Goal: Task Accomplishment & Management: Manage account settings

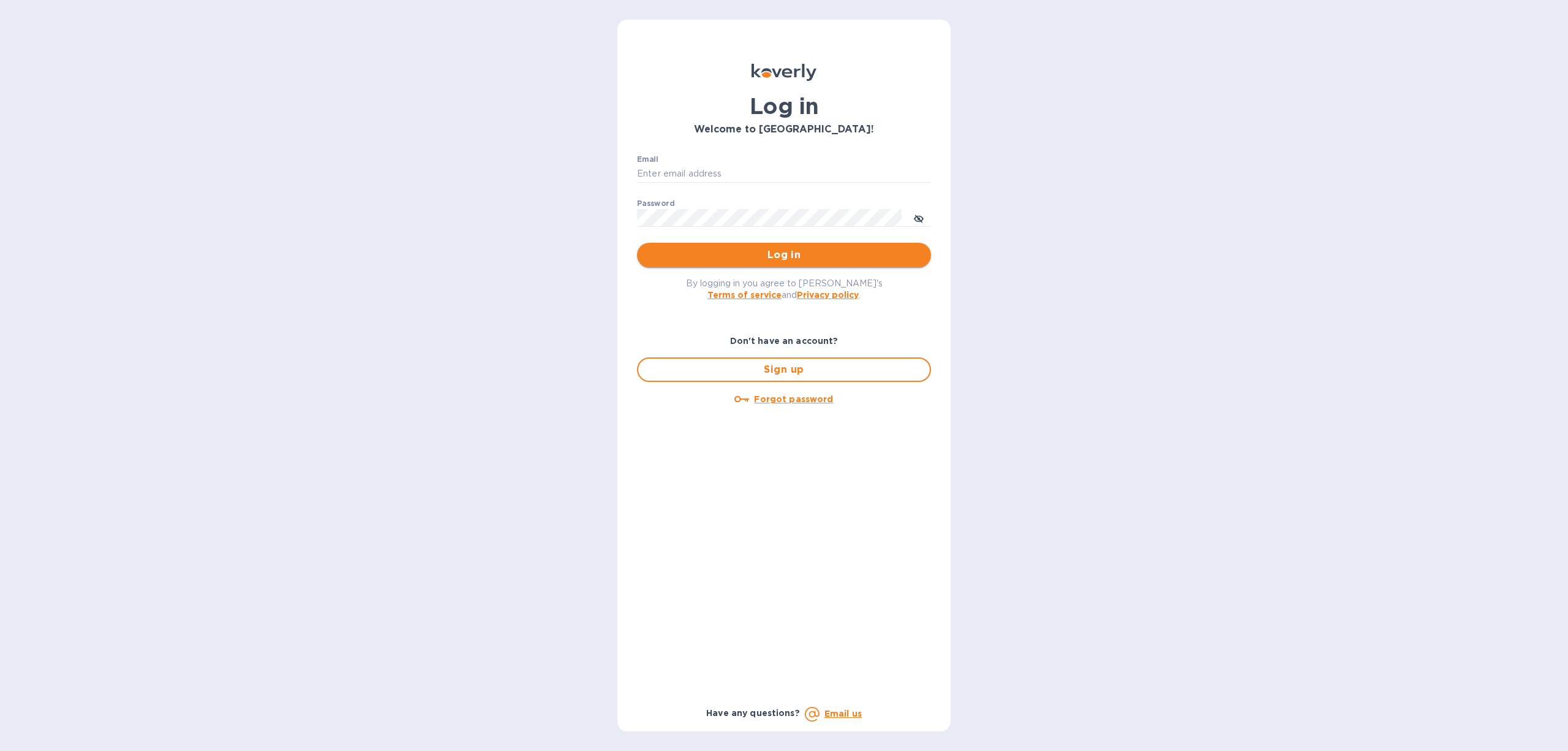
type input "[PERSON_NAME][EMAIL_ADDRESS][DOMAIN_NAME]"
click at [784, 258] on span "Log in" at bounding box center [784, 254] width 274 height 14
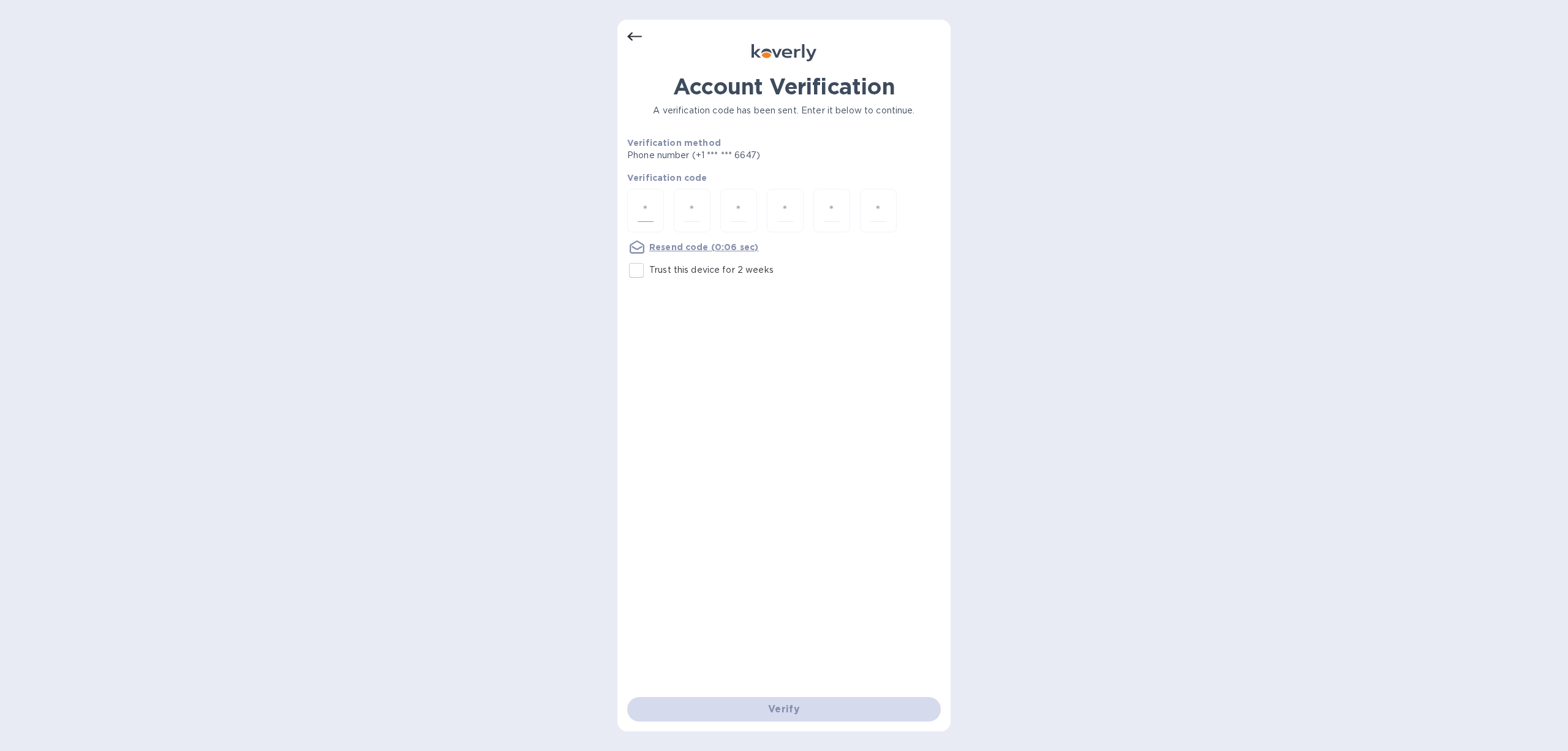
click at [651, 210] on input "number" at bounding box center [646, 211] width 16 height 23
click at [655, 215] on div at bounding box center [646, 210] width 37 height 43
type input "9"
type input "2"
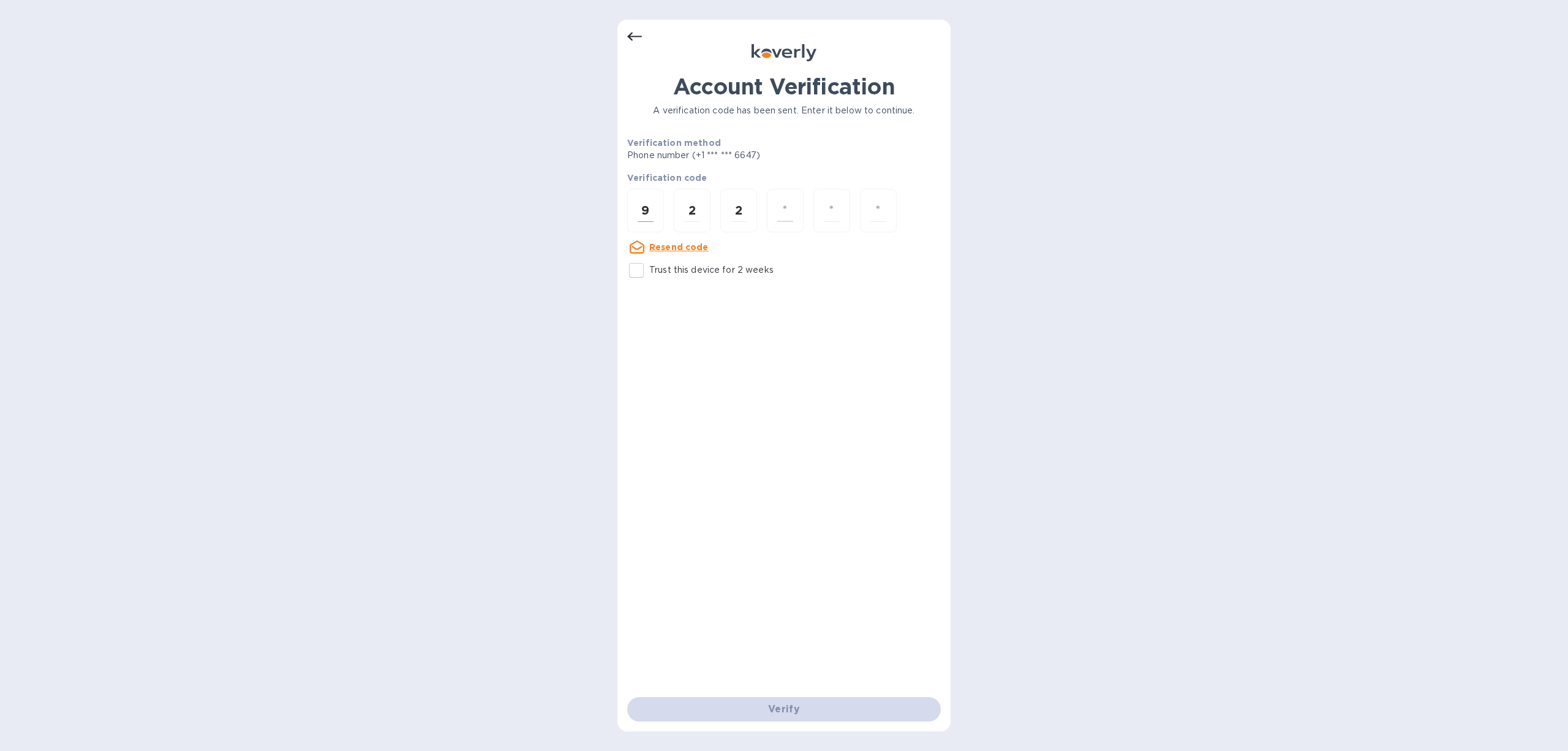
type input "2"
type input "1"
type input "7"
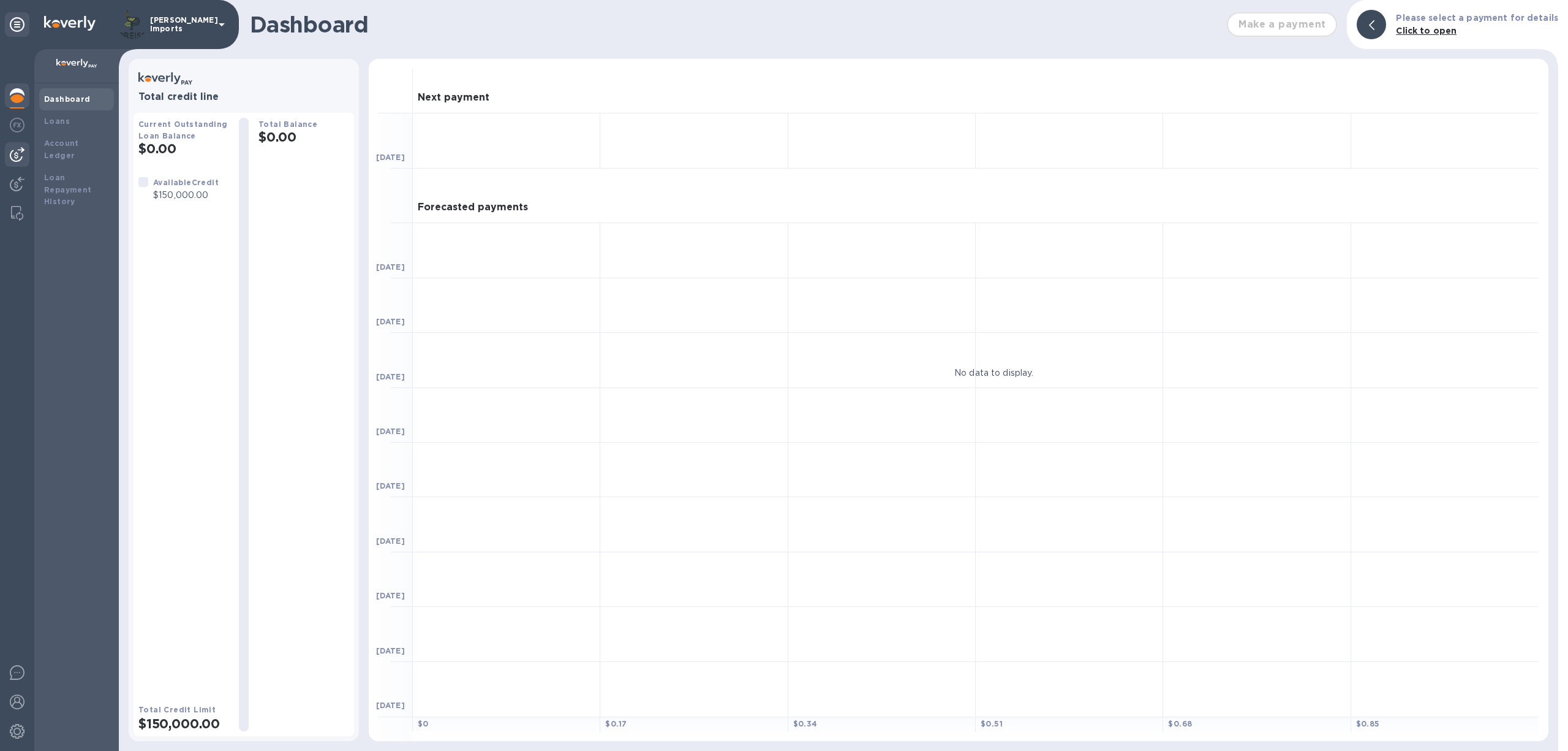
click at [23, 151] on img at bounding box center [16, 154] width 14 height 14
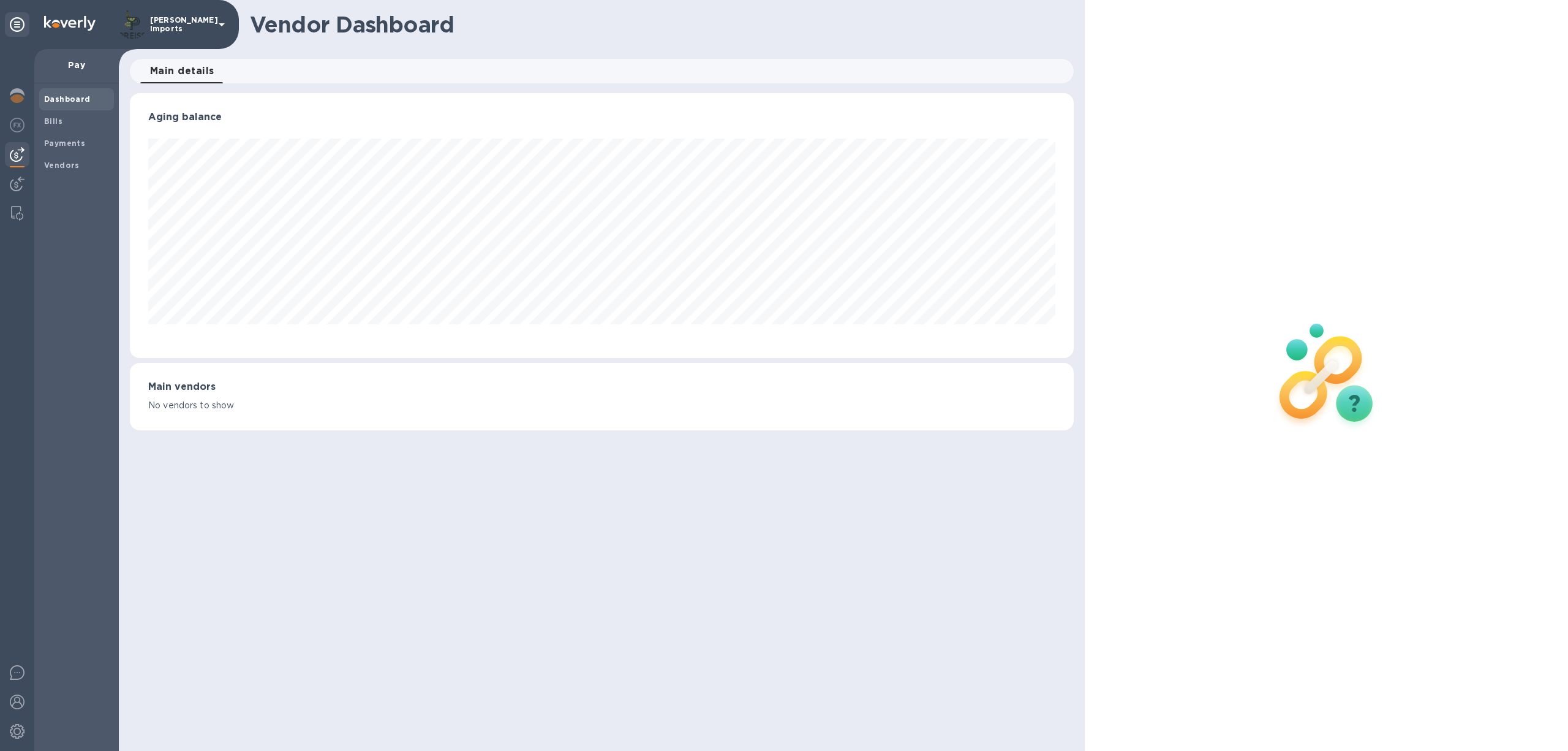
scroll to position [265, 944]
click at [50, 117] on b "Bills" at bounding box center [53, 121] width 18 height 10
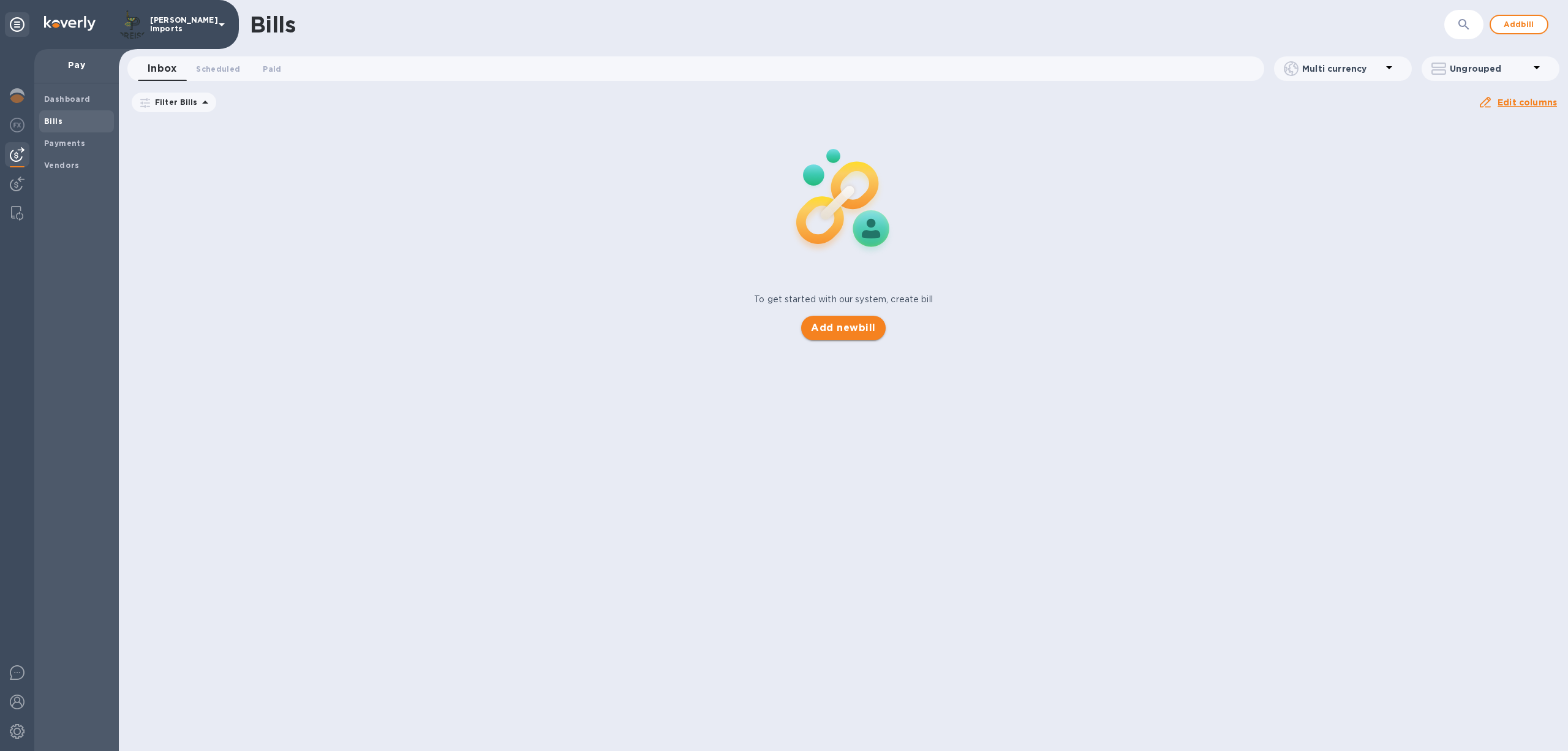
click at [863, 331] on span "Add new bill" at bounding box center [843, 327] width 64 height 14
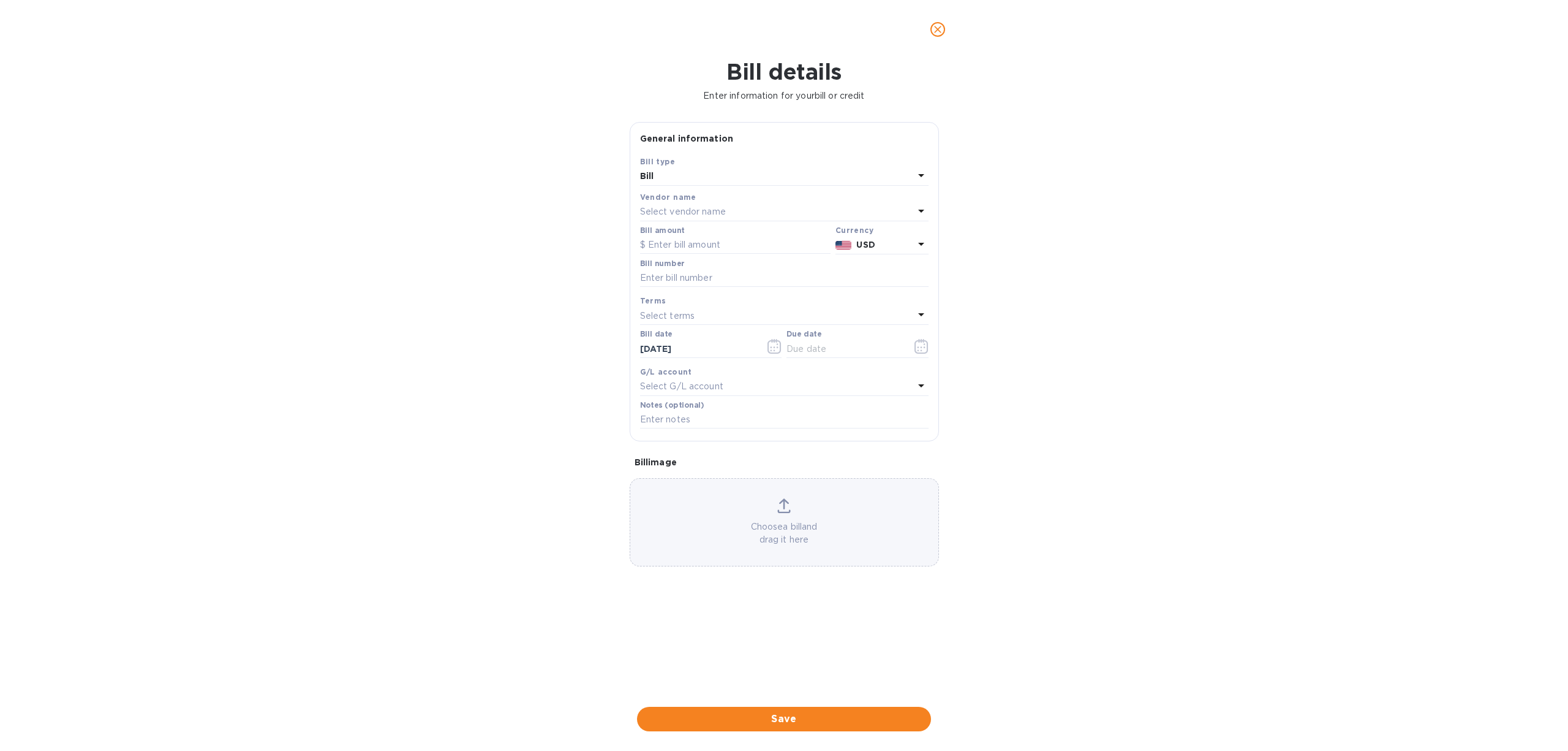
click at [711, 211] on p "Select vendor name" at bounding box center [682, 211] width 86 height 13
click at [715, 248] on input "text" at bounding box center [785, 246] width 217 height 18
type input "c"
type input "Casa D'Aristi"
click at [686, 282] on p "Casa D'Aristi" at bounding box center [779, 281] width 259 height 13
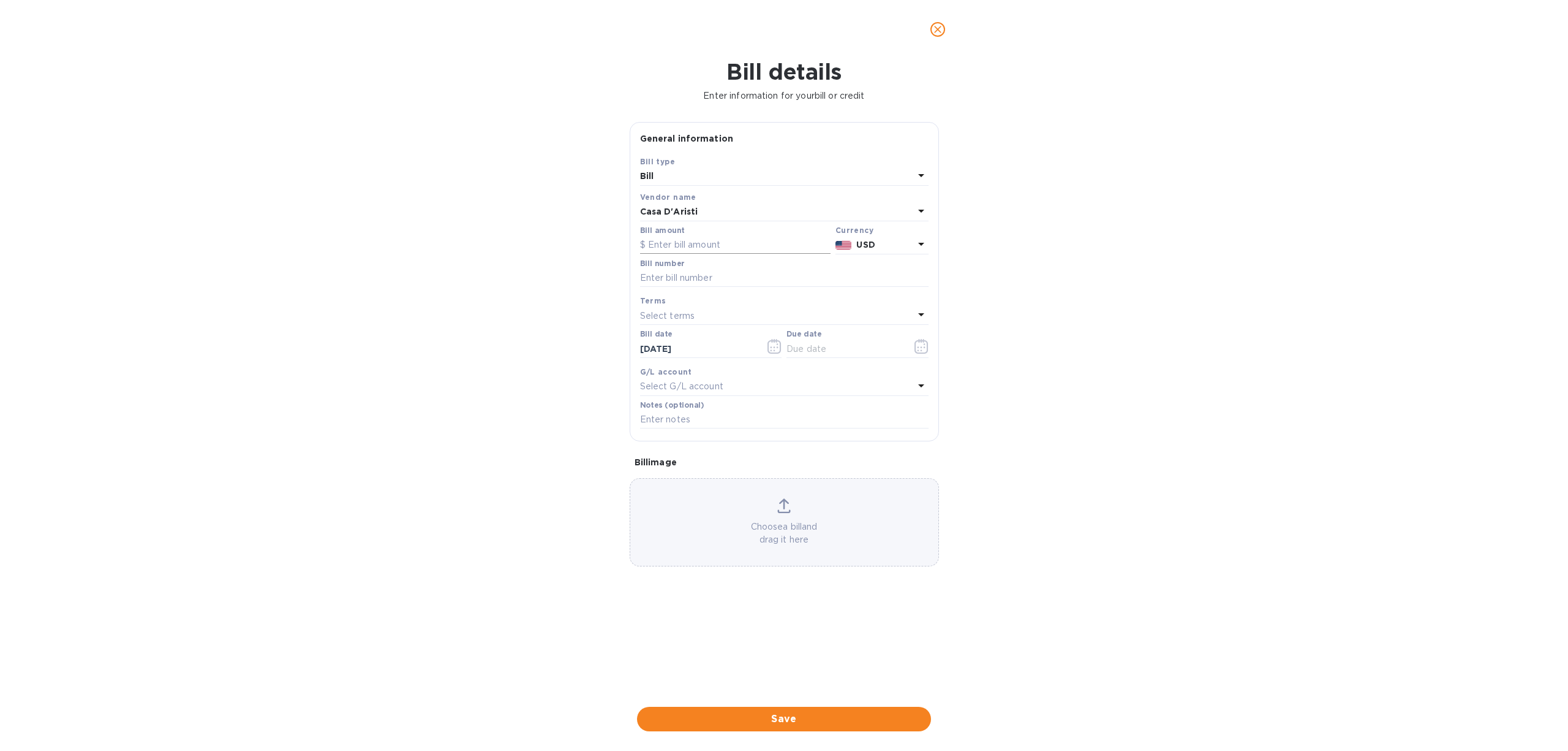
click at [668, 246] on input "text" at bounding box center [735, 245] width 191 height 18
type input "12,307.42"
click at [655, 277] on input "text" at bounding box center [784, 277] width 289 height 18
type input "9"
type input "Invoice 9114, voucher 49, August sales"
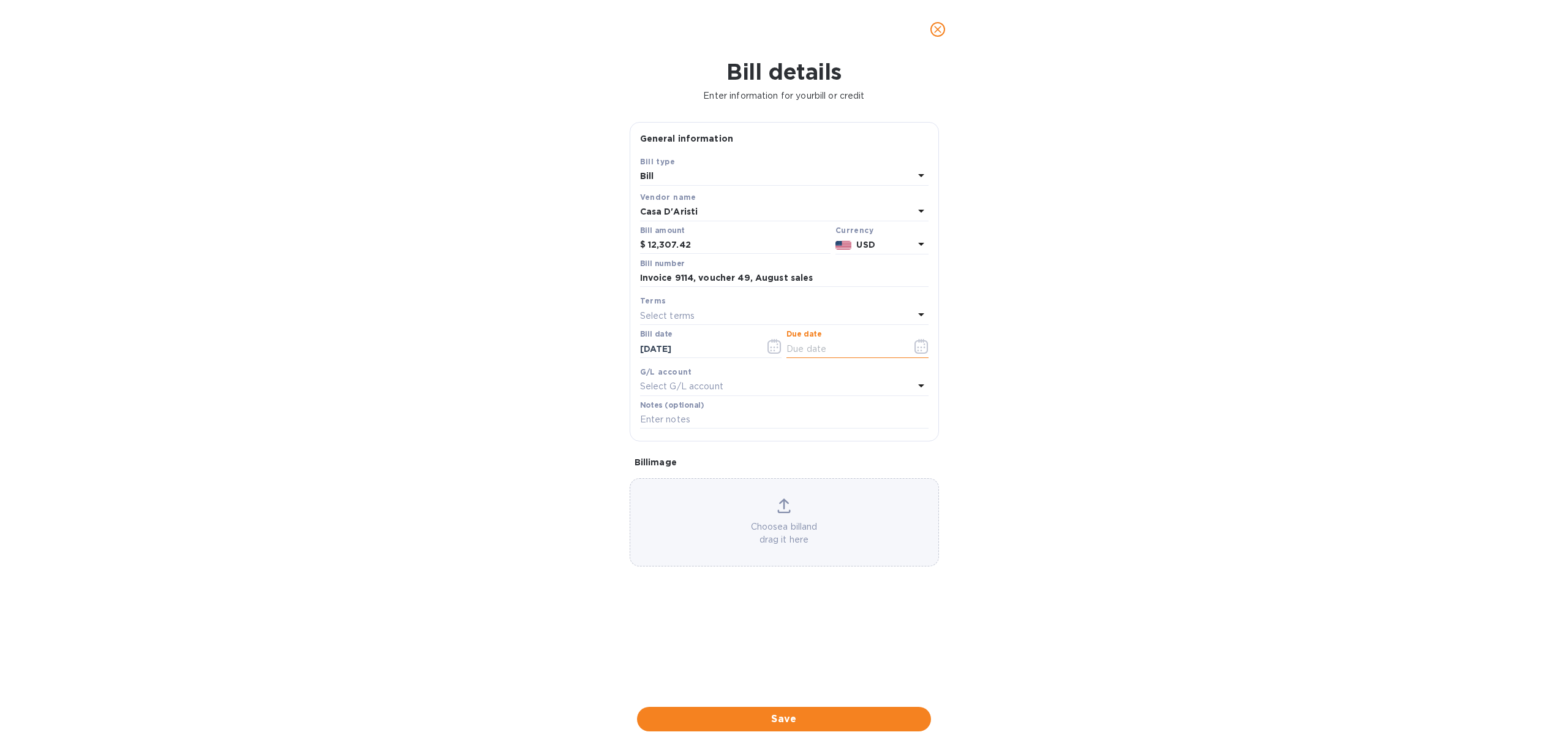
click at [800, 354] on input "text" at bounding box center [844, 349] width 116 height 18
type input "[DATE]"
click at [809, 720] on span "Save" at bounding box center [784, 718] width 274 height 14
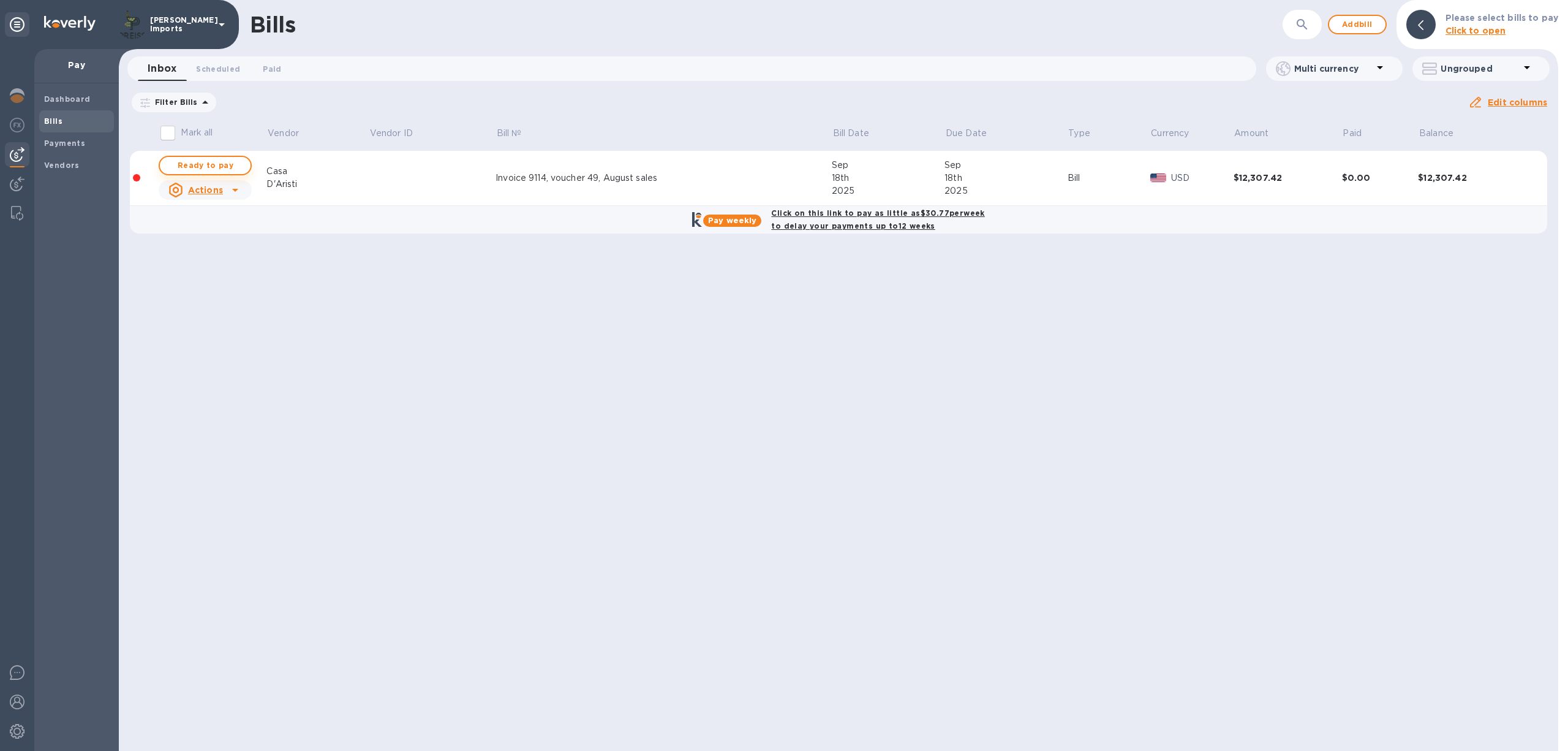
click at [242, 169] on button "Ready to pay" at bounding box center [205, 166] width 93 height 19
click at [225, 159] on span "Ready to pay" at bounding box center [205, 165] width 71 height 14
checkbox input "true"
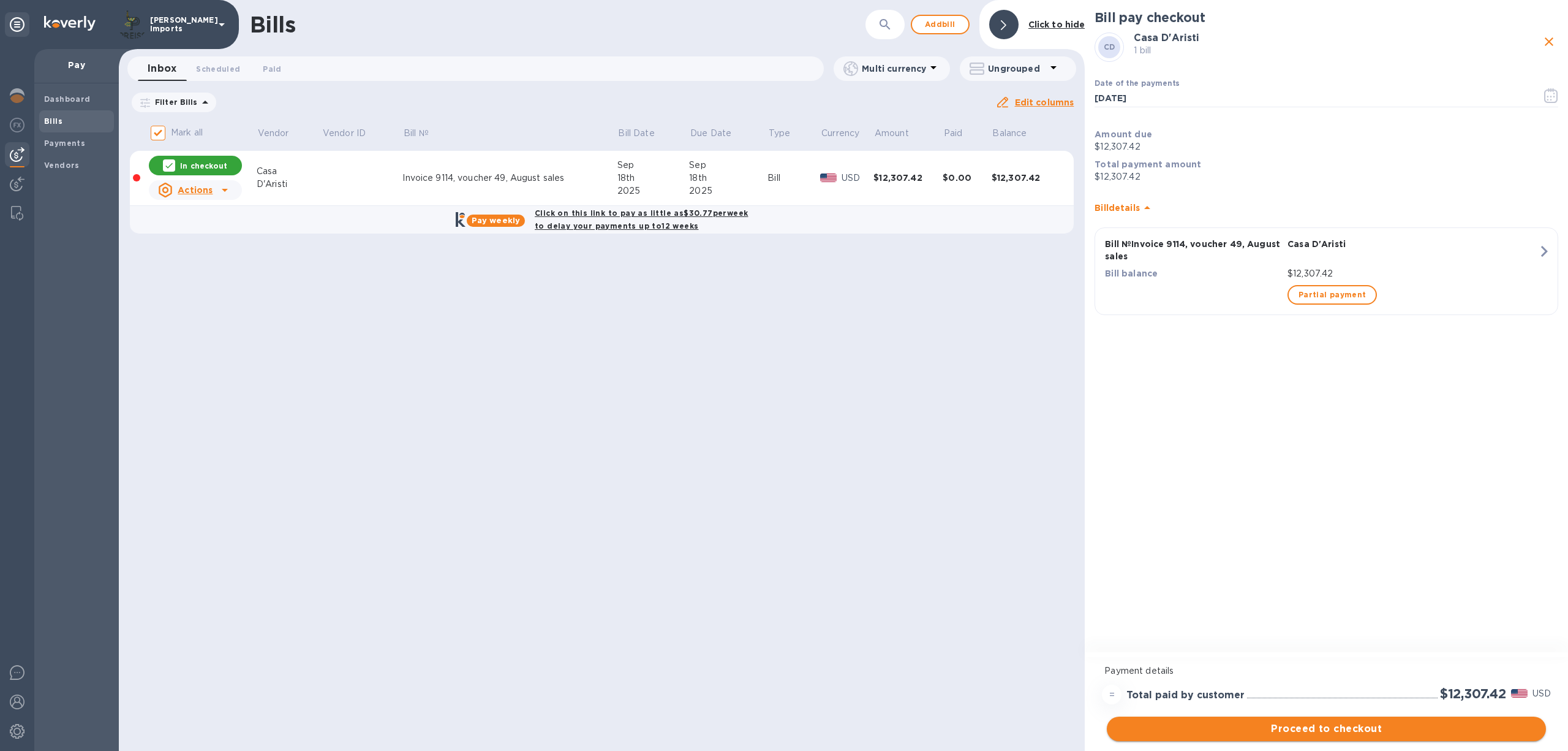
click at [1346, 731] on span "Proceed to checkout" at bounding box center [1326, 728] width 420 height 14
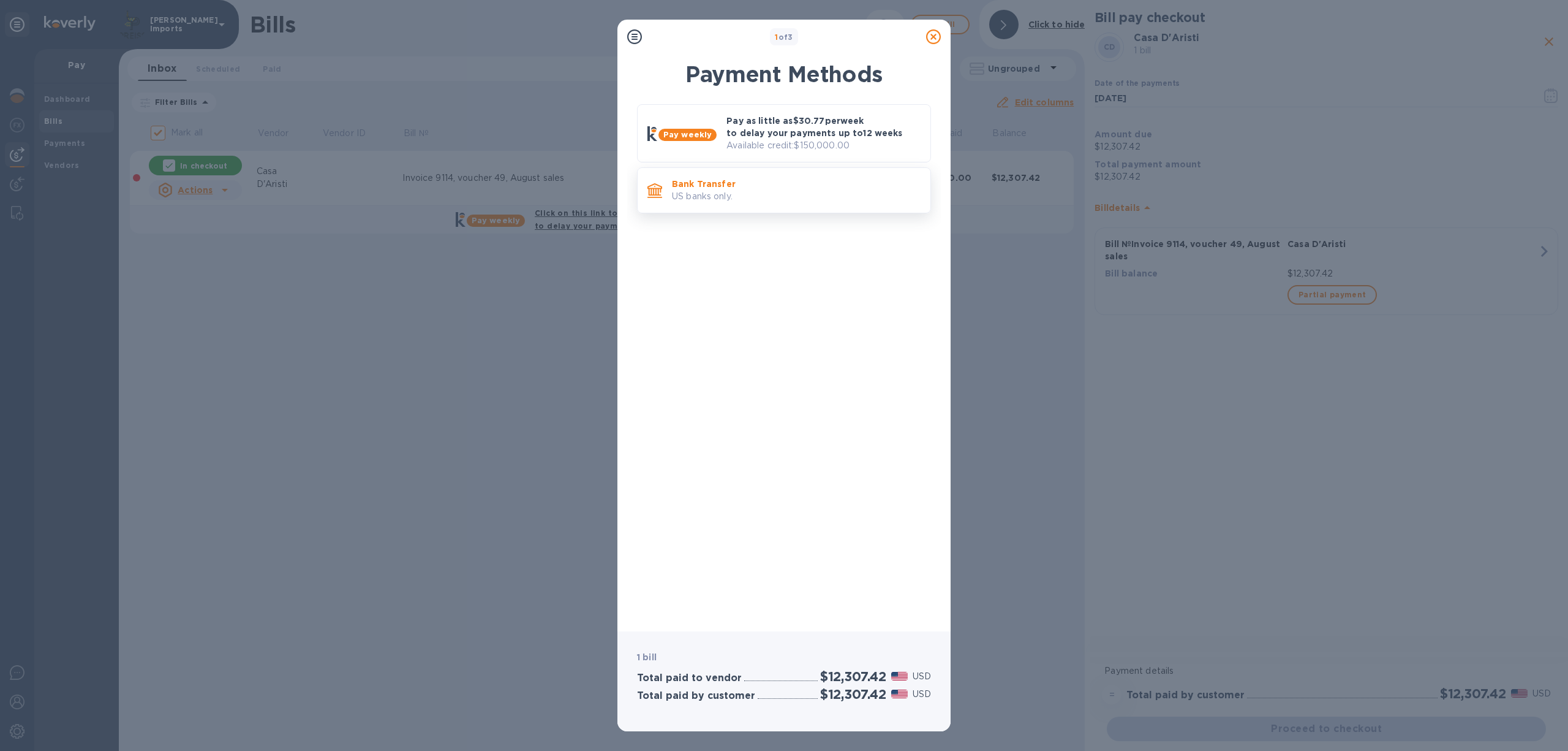
click at [723, 193] on p "US banks only." at bounding box center [796, 195] width 248 height 13
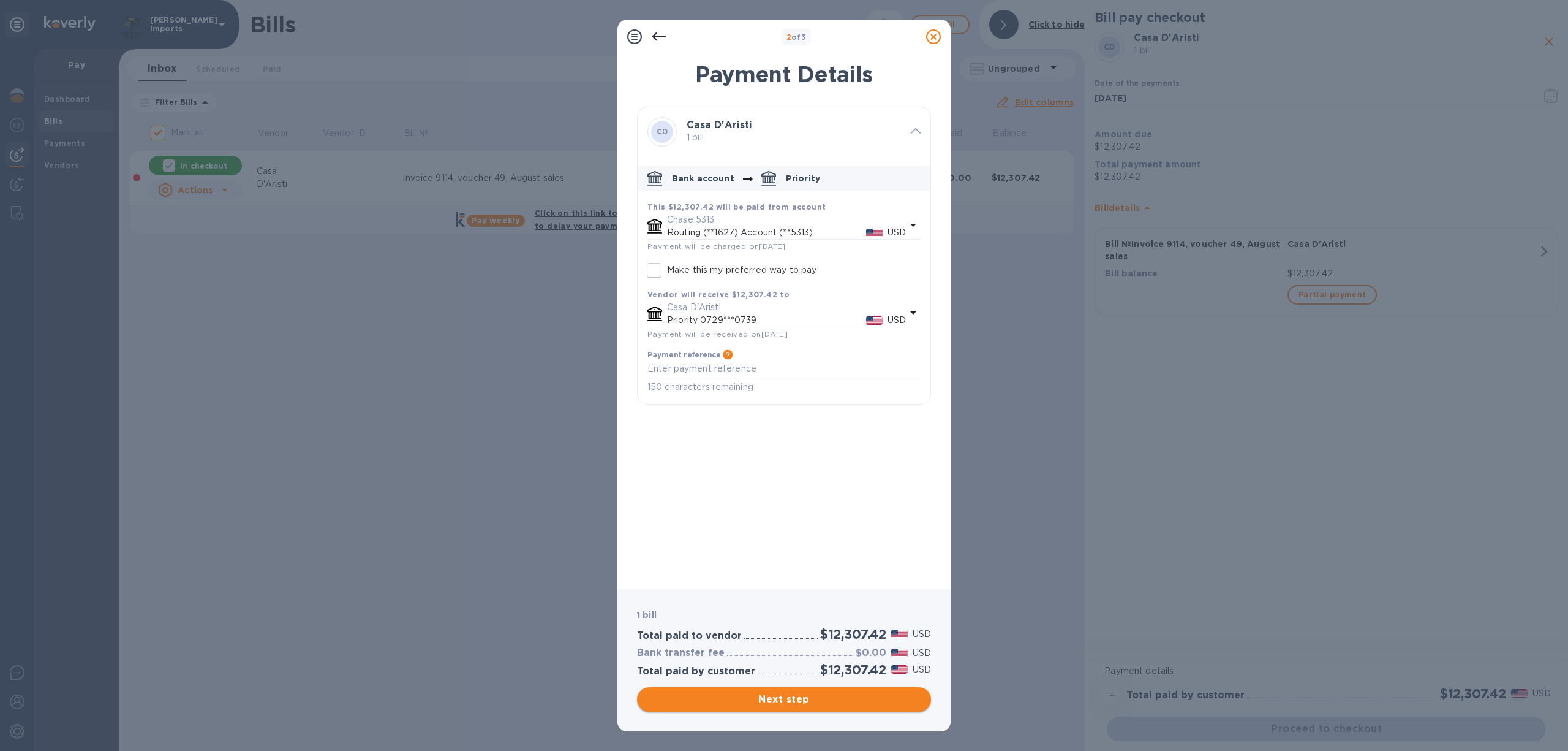
click at [807, 710] on button "Next step" at bounding box center [784, 698] width 295 height 24
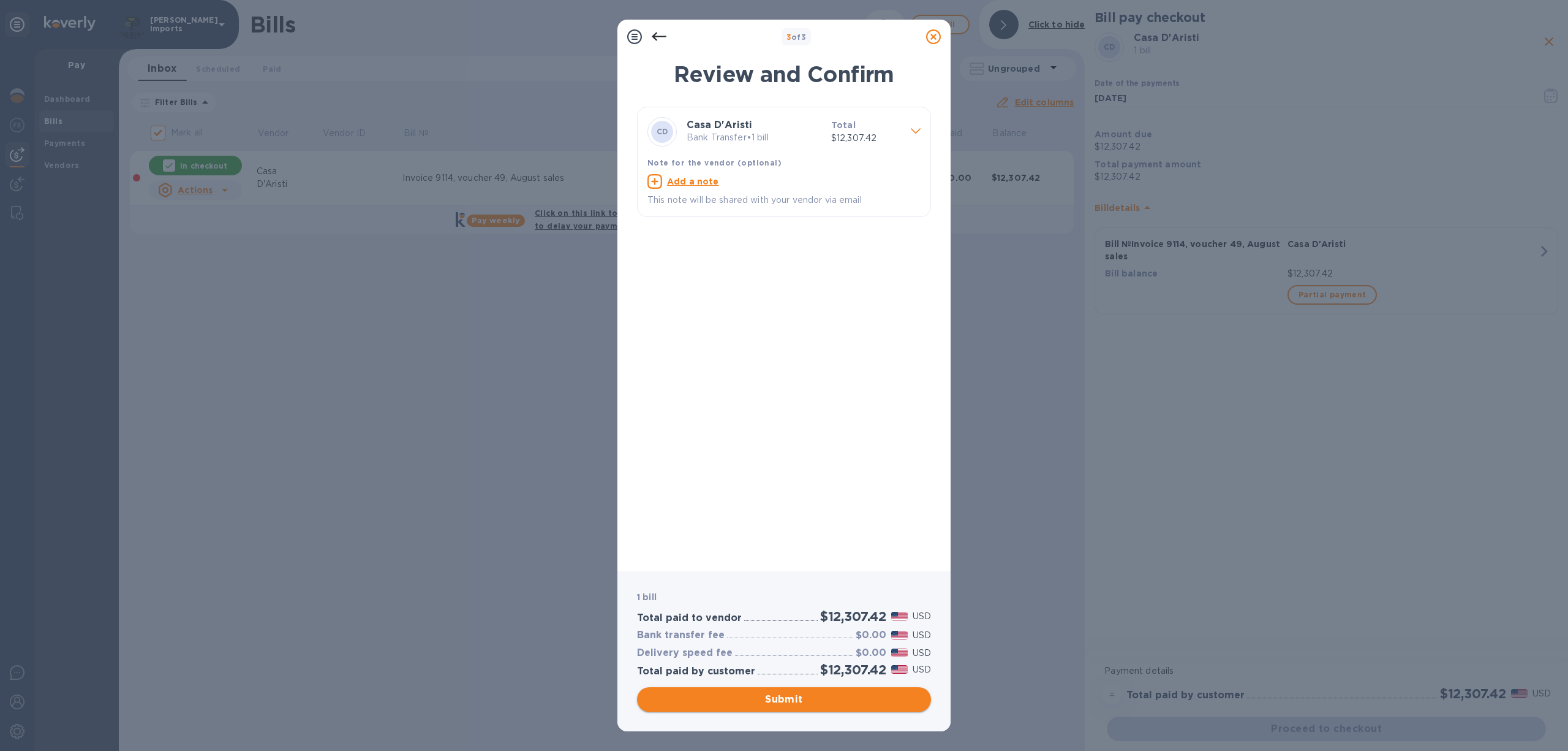
click at [796, 699] on span "Submit" at bounding box center [784, 699] width 274 height 14
